Goal: Transaction & Acquisition: Purchase product/service

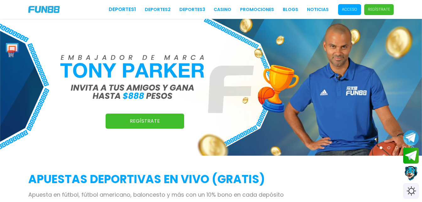
click at [341, 8] on span "Acceso" at bounding box center [349, 9] width 23 height 11
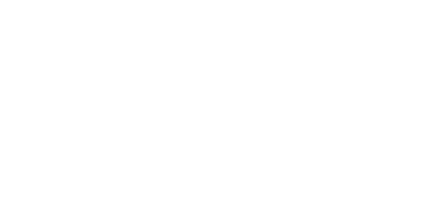
type input "*********"
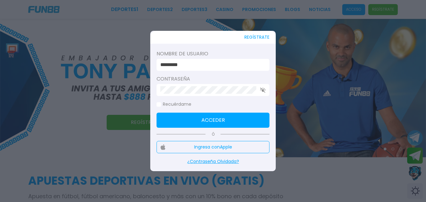
click at [260, 87] on div at bounding box center [213, 90] width 113 height 12
click at [262, 89] on use "button" at bounding box center [262, 89] width 5 height 5
click at [263, 89] on icon "button" at bounding box center [263, 90] width 6 height 4
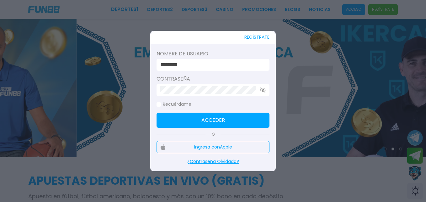
click at [230, 119] on button "Acceder" at bounding box center [213, 119] width 113 height 15
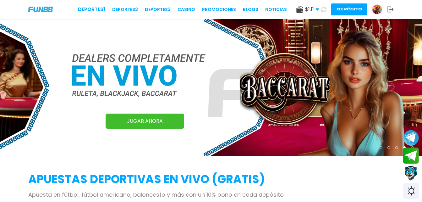
click at [321, 11] on button at bounding box center [323, 9] width 9 height 9
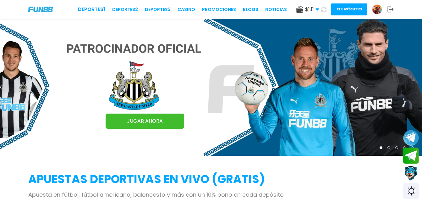
click at [339, 7] on button "Depósito" at bounding box center [349, 9] width 36 height 12
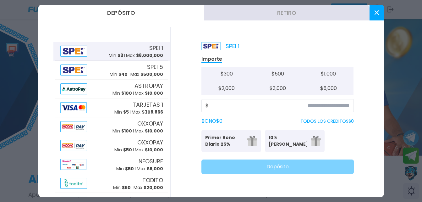
click at [195, 143] on div "SPEI 1 Importe $ 300 $ 500 $ 1,000 $ 2,000 $ 3,000 $ 5,000 $ BONO $ 0 TODOS LOS…" at bounding box center [277, 112] width 213 height 170
click at [211, 140] on p "Primer Bono Diario 25%" at bounding box center [224, 140] width 38 height 13
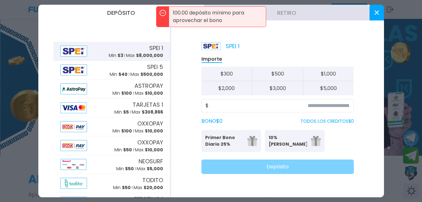
click at [326, 73] on button "$ 1,000" at bounding box center [328, 74] width 51 height 14
type input "*****"
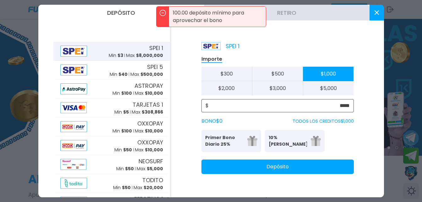
click at [268, 109] on input "*****" at bounding box center [278, 106] width 141 height 8
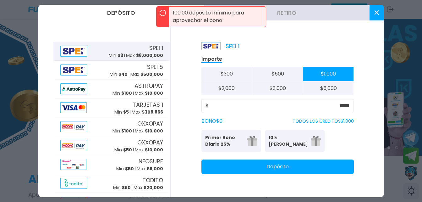
click at [215, 142] on p "Primer Bono Diario 25%" at bounding box center [224, 140] width 38 height 13
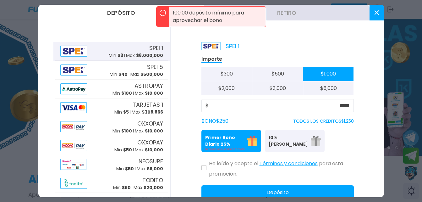
scroll to position [18, 0]
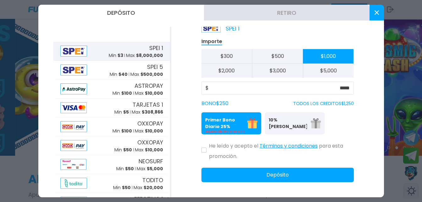
click at [193, 148] on div "SPEI 1 Importe $ 300 $ 500 $ 1,000 $ 2,000 $ 3,000 $ 5,000 $ ***** BONO $ 250 T…" at bounding box center [277, 112] width 213 height 170
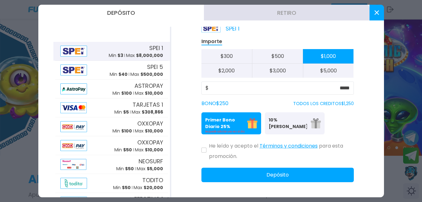
click at [199, 147] on div "SPEI 1 Importe $ 300 $ 500 $ 1,000 $ 2,000 $ 3,000 $ 5,000 $ ***** BONO $ 250 T…" at bounding box center [277, 112] width 213 height 170
click at [210, 146] on p "He leído y acepto el Términos y condiciones para esta promoción." at bounding box center [281, 149] width 145 height 21
click at [204, 153] on div "He leído y acepto el Términos y condiciones para esta promoción." at bounding box center [277, 149] width 152 height 21
click at [205, 153] on div "He leído y acepto el Términos y condiciones para esta promoción." at bounding box center [277, 149] width 152 height 21
click at [204, 150] on icon at bounding box center [203, 150] width 3 height 3
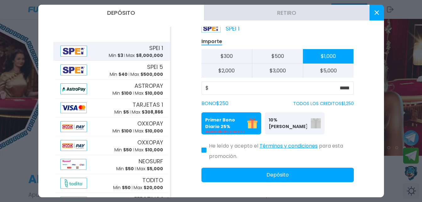
click at [271, 178] on button "Depósito" at bounding box center [277, 174] width 152 height 14
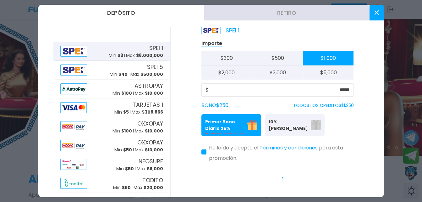
scroll to position [0, 0]
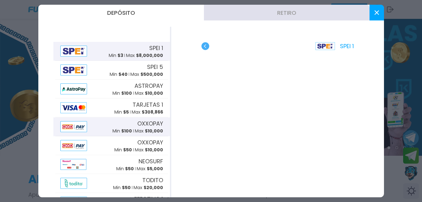
click at [106, 127] on div "OXXOPAY Min $ 100 Max $ 10,000" at bounding box center [111, 126] width 113 height 19
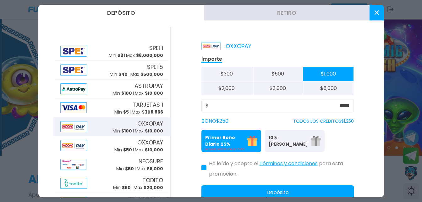
click at [125, 127] on div "OXXOPAY Min $ 100 Max $ 10,000" at bounding box center [137, 126] width 51 height 15
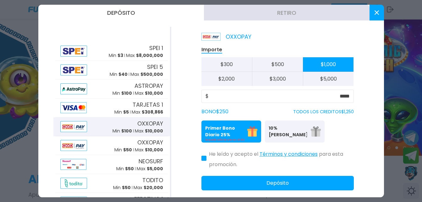
scroll to position [18, 0]
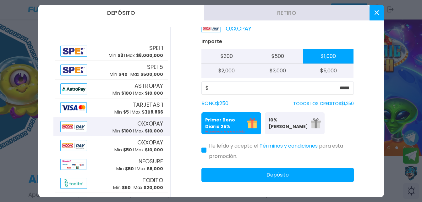
click at [261, 172] on button "Depósito" at bounding box center [277, 174] width 152 height 14
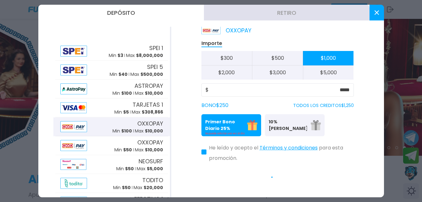
scroll to position [0, 0]
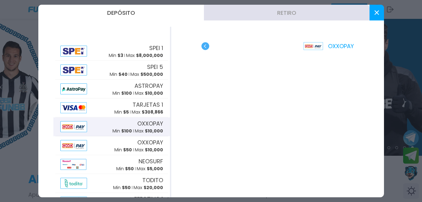
drag, startPoint x: 257, startPoint y: 170, endPoint x: 172, endPoint y: 73, distance: 128.5
click at [172, 73] on div "OXXOPAY" at bounding box center [277, 112] width 213 height 170
